Goal: Task Accomplishment & Management: Manage account settings

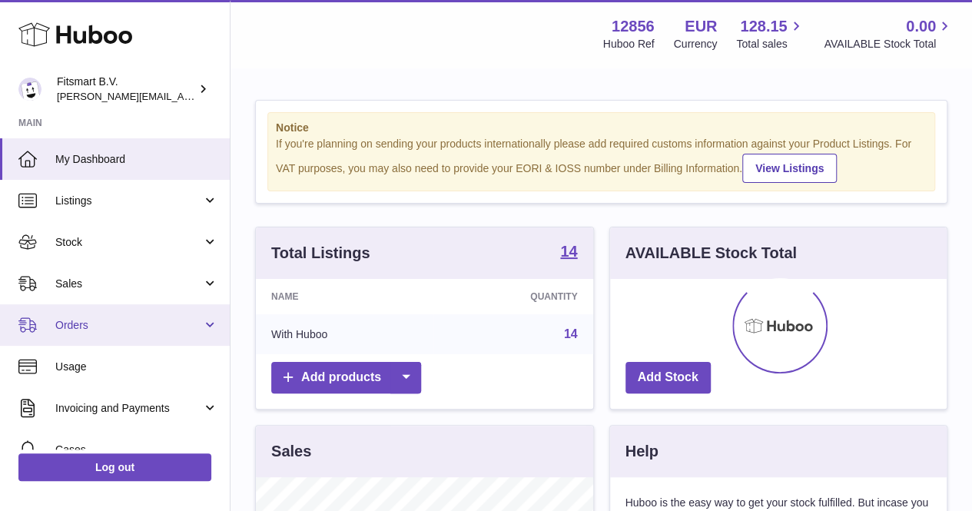
scroll to position [240, 337]
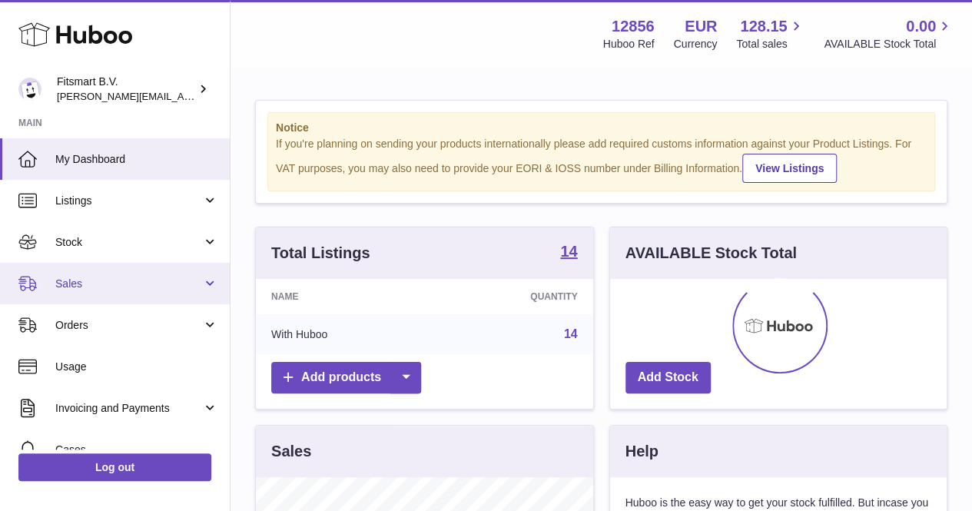
click at [86, 290] on span "Sales" at bounding box center [128, 284] width 147 height 15
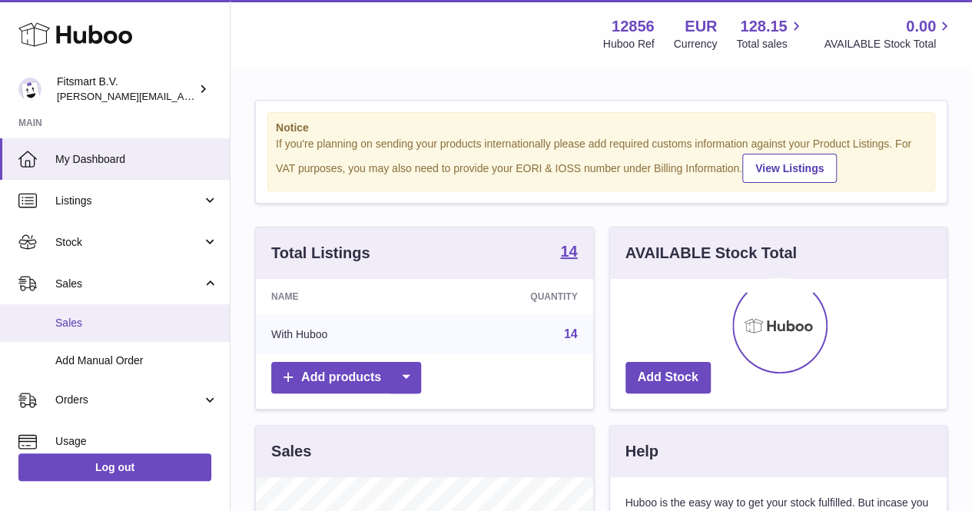
click at [96, 310] on link "Sales" at bounding box center [115, 323] width 230 height 38
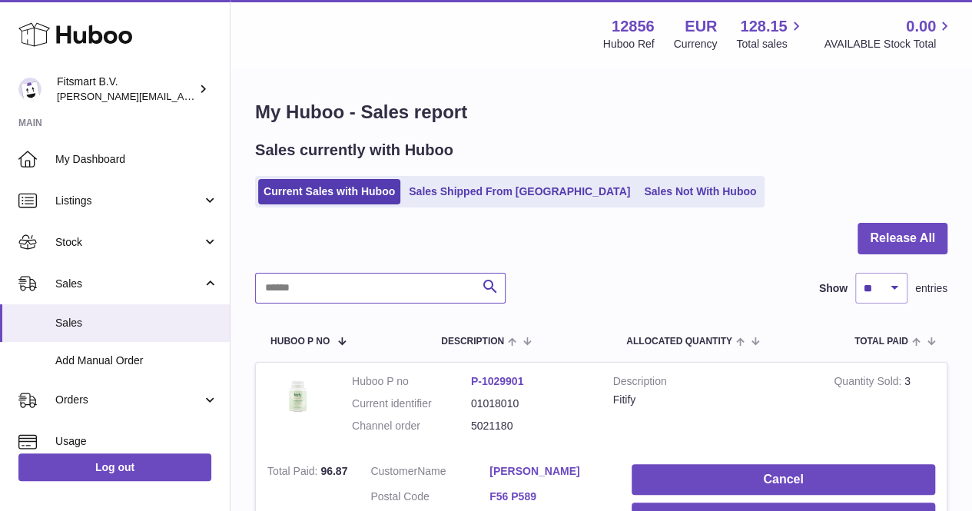
click at [340, 287] on input "text" at bounding box center [380, 288] width 250 height 31
paste input "*******"
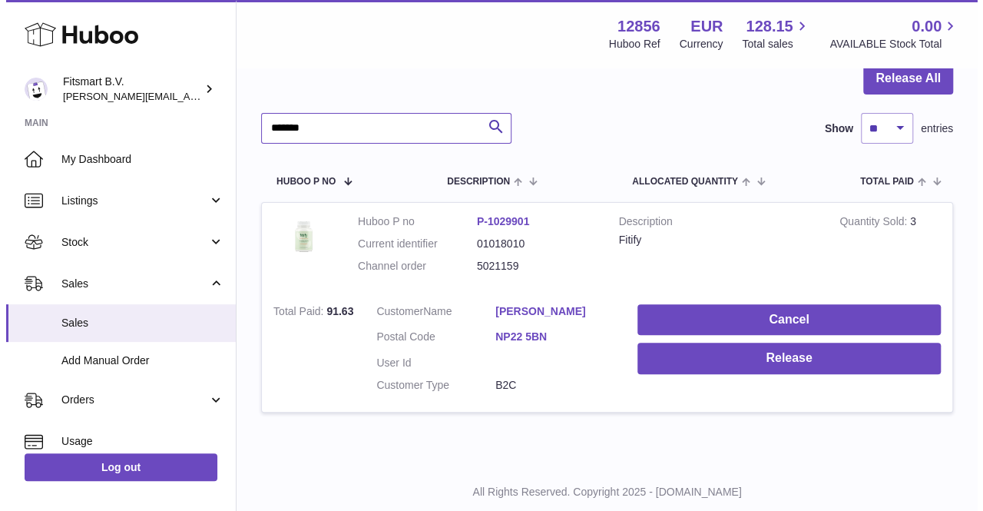
scroll to position [161, 0]
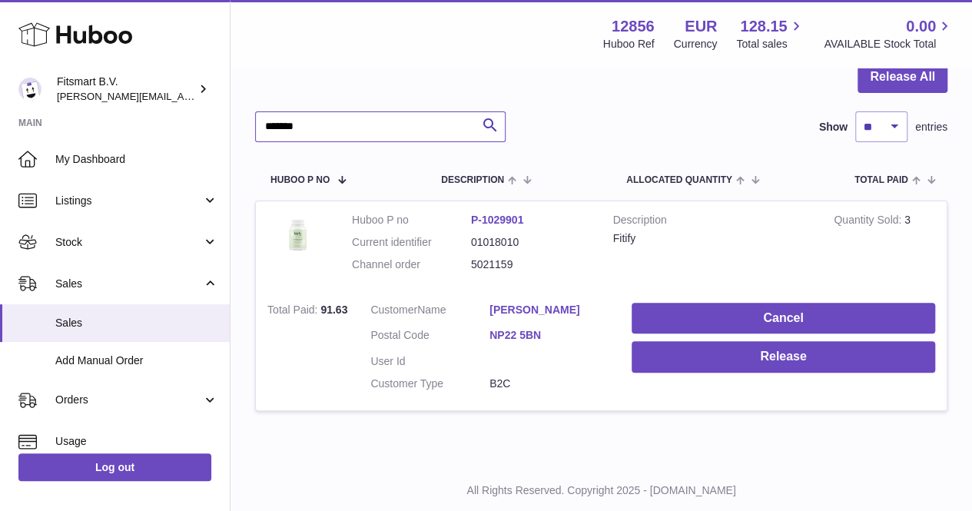
type input "*******"
click at [514, 307] on link "Alyson Evans" at bounding box center [548, 310] width 119 height 15
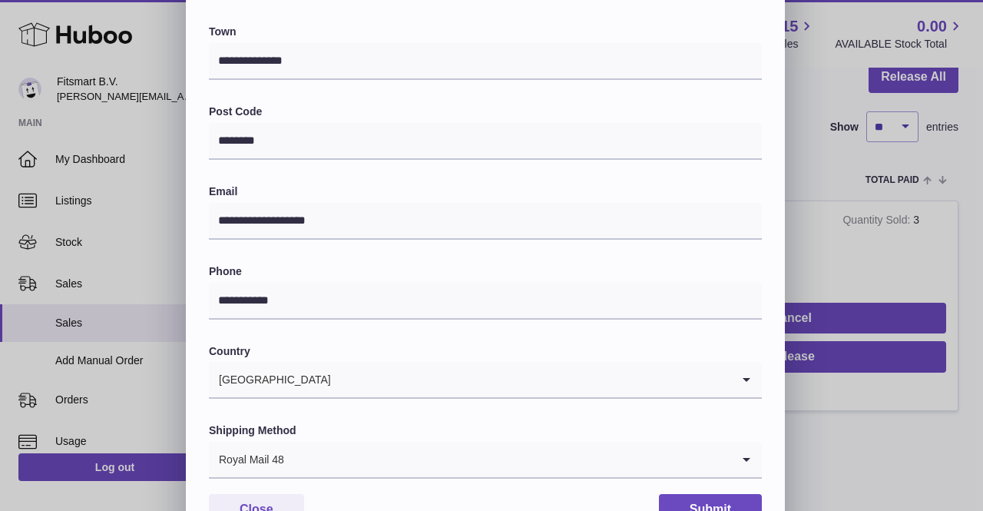
scroll to position [0, 0]
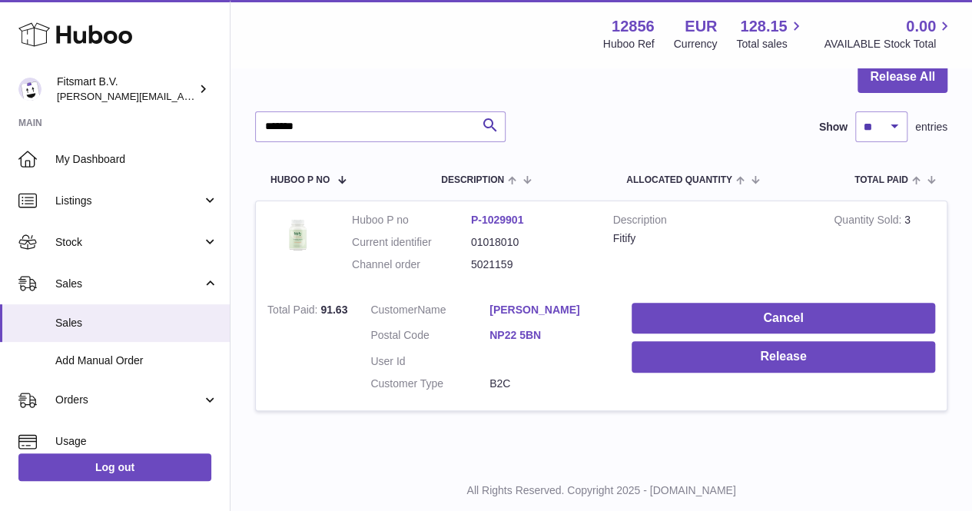
click at [884, 221] on div at bounding box center [486, 255] width 972 height 511
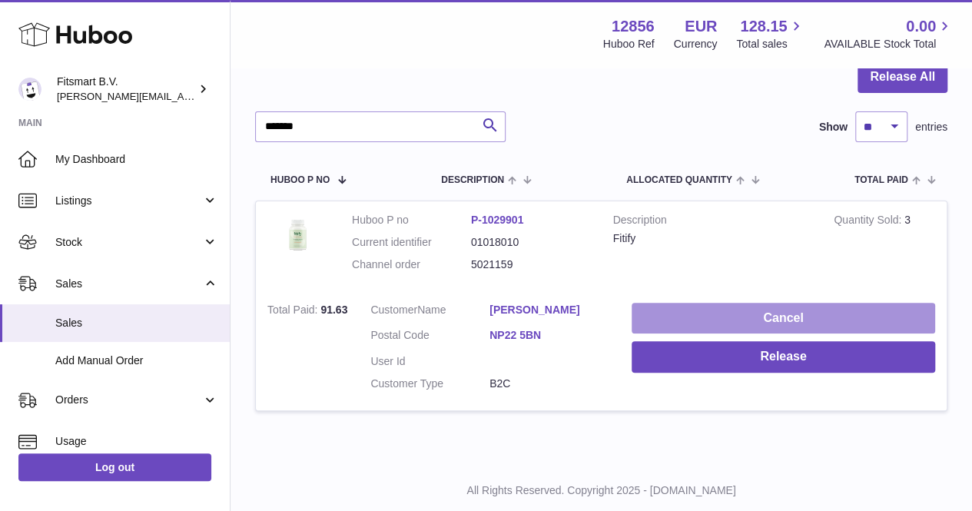
click at [802, 313] on button "Cancel" at bounding box center [783, 319] width 303 height 32
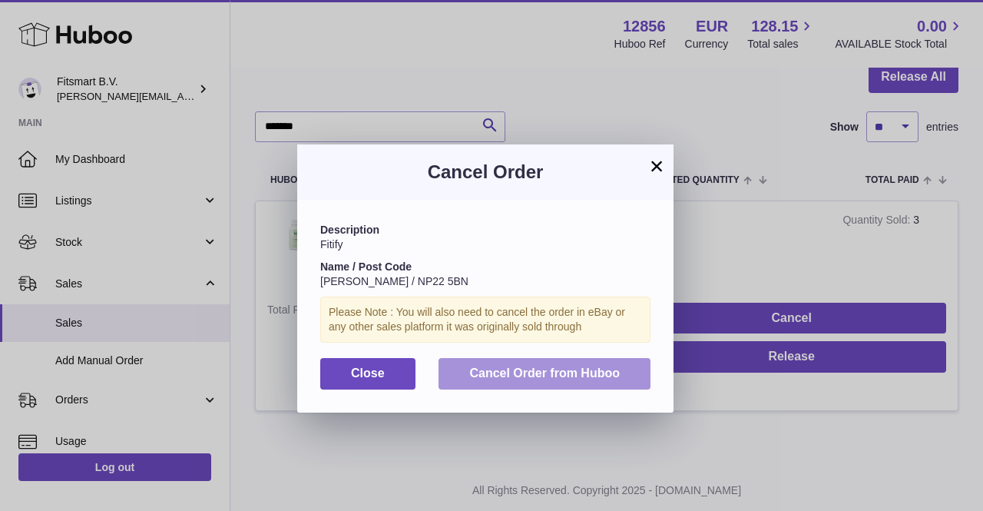
click at [562, 380] on span "Cancel Order from Huboo" at bounding box center [544, 373] width 151 height 13
